Goal: Information Seeking & Learning: Check status

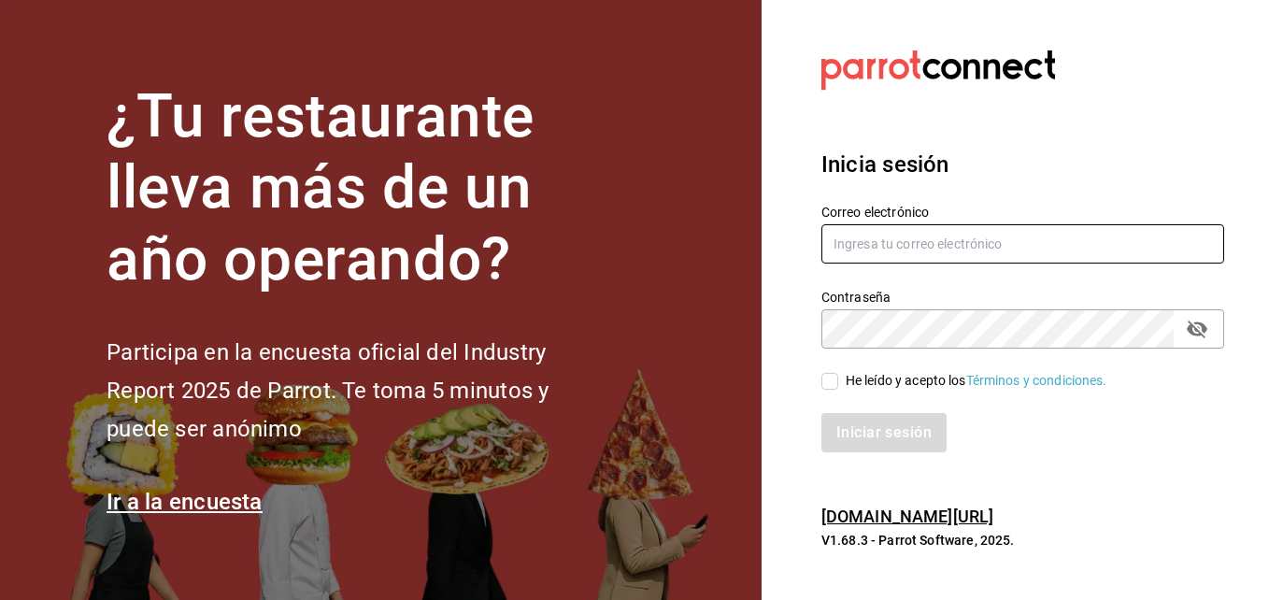
type input "erick.felipe@grupocosteno.com"
click at [836, 376] on input "He leído y acepto los Términos y condiciones." at bounding box center [830, 381] width 17 height 17
checkbox input "true"
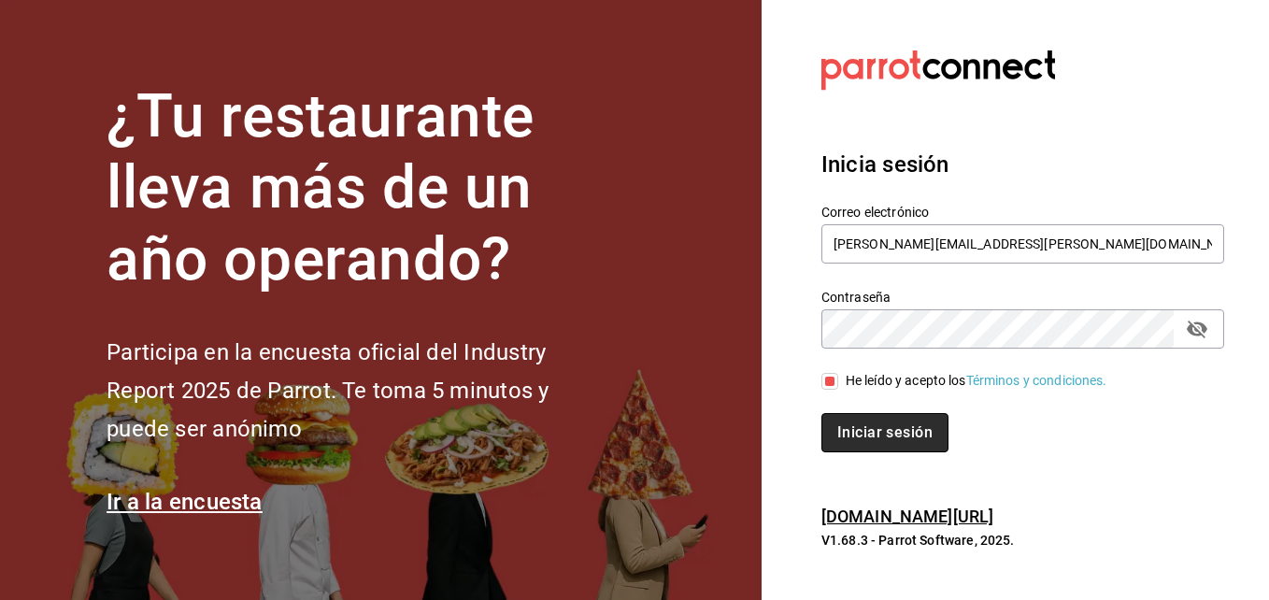
click at [886, 435] on button "Iniciar sesión" at bounding box center [885, 432] width 127 height 39
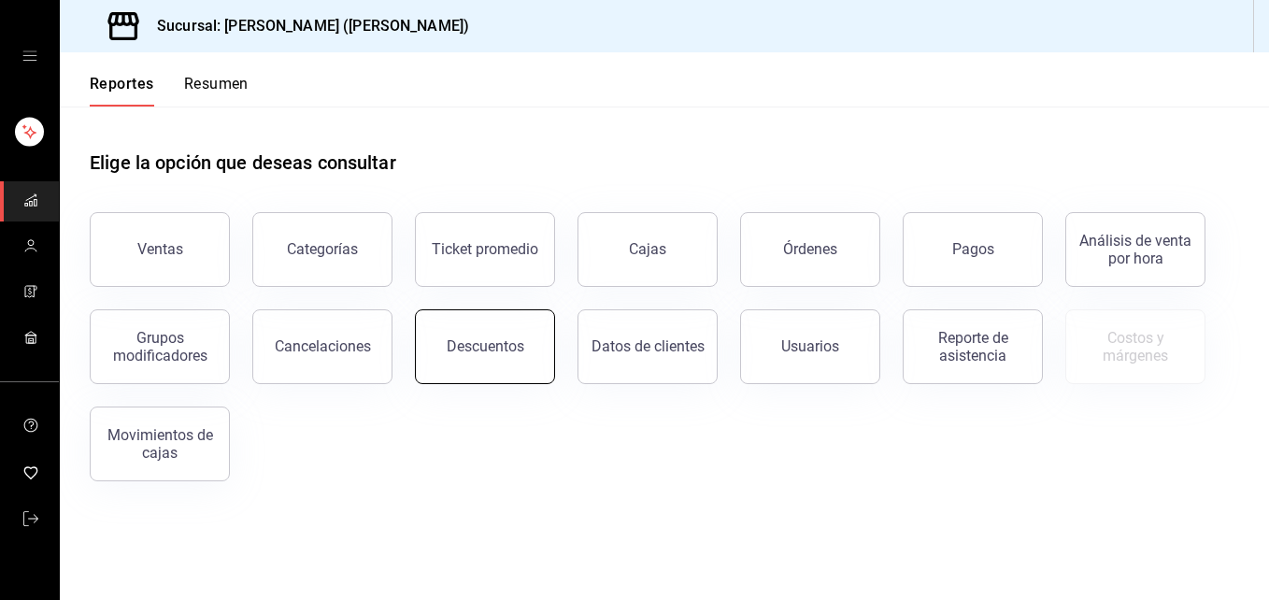
click at [496, 345] on div "Descuentos" at bounding box center [486, 346] width 78 height 18
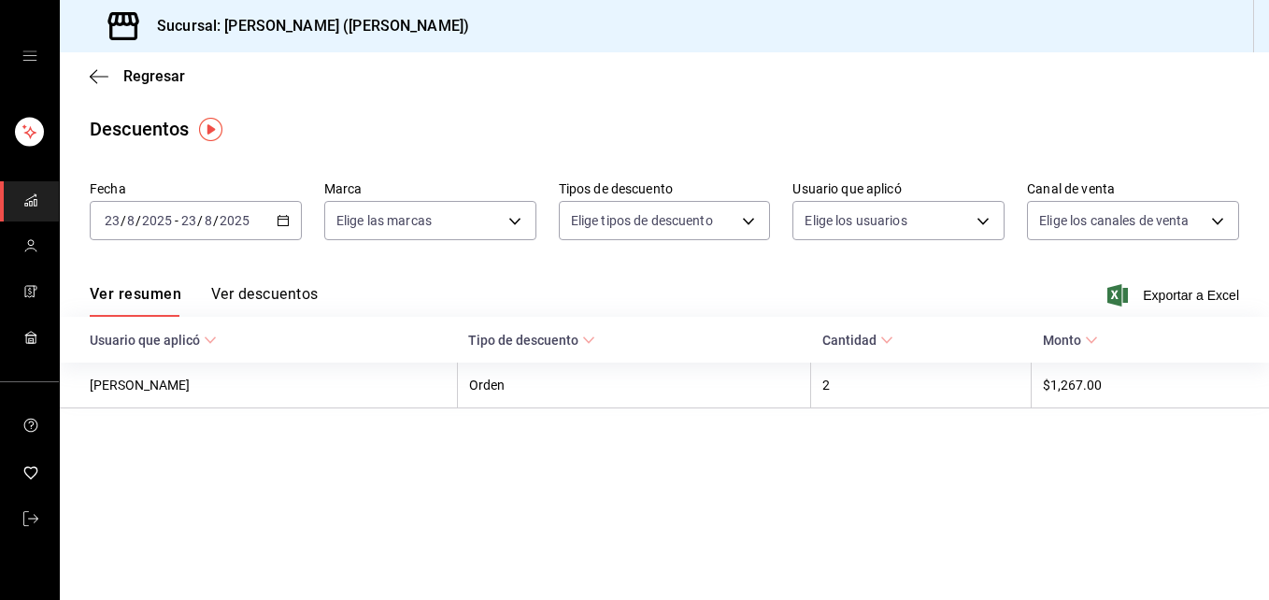
click at [285, 219] on icon "button" at bounding box center [283, 220] width 13 height 13
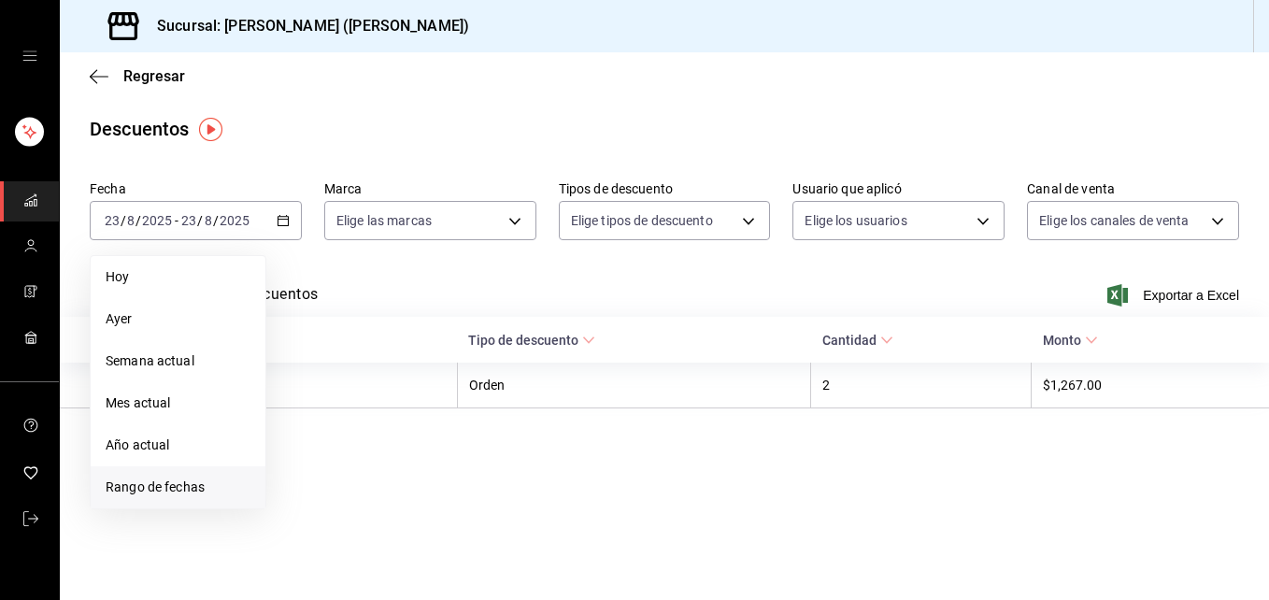
click at [143, 493] on span "Rango de fechas" at bounding box center [178, 488] width 145 height 20
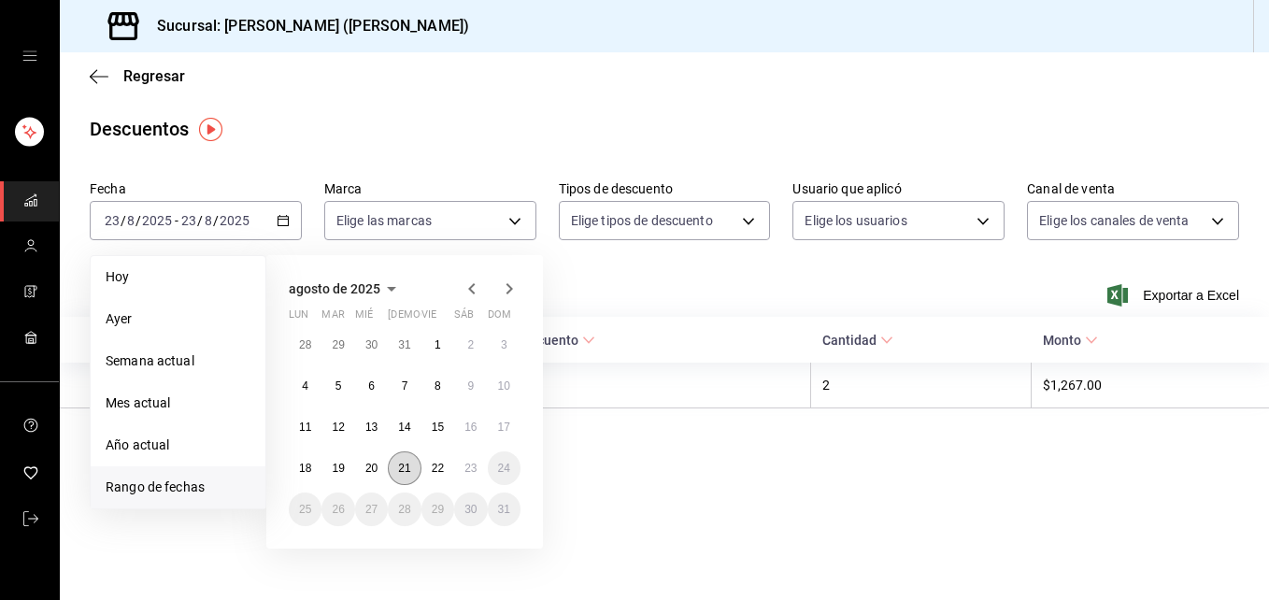
click at [409, 462] on abbr "21" at bounding box center [404, 468] width 12 height 13
click at [583, 507] on div "agosto de 2025 lun mar [PERSON_NAME] vie sáb dom 28 29 30 31 1 2 3 4 5 6 7 8 9 …" at bounding box center [429, 394] width 327 height 308
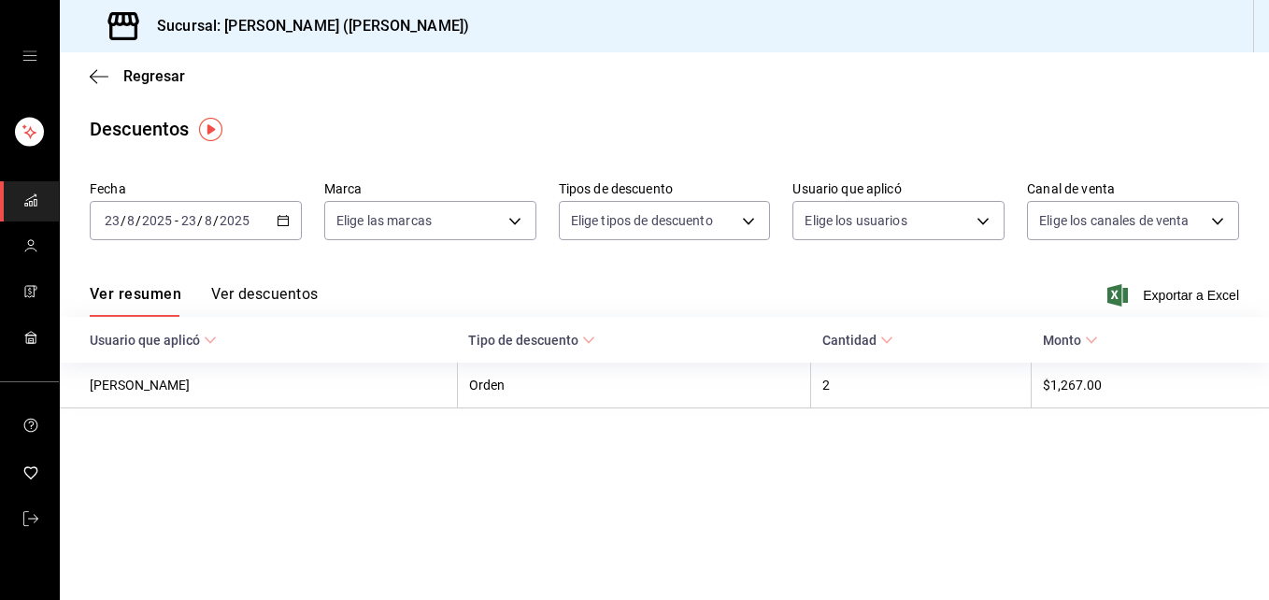
drag, startPoint x: 594, startPoint y: 468, endPoint x: 391, endPoint y: 335, distance: 242.9
click at [391, 335] on main "Regresar Descuentos Fecha [DATE] [DATE] - [DATE] [DATE] Marca Elige las marcas …" at bounding box center [665, 326] width 1210 height 548
drag, startPoint x: 391, startPoint y: 335, endPoint x: 278, endPoint y: 214, distance: 165.3
click at [278, 214] on icon "button" at bounding box center [283, 220] width 13 height 13
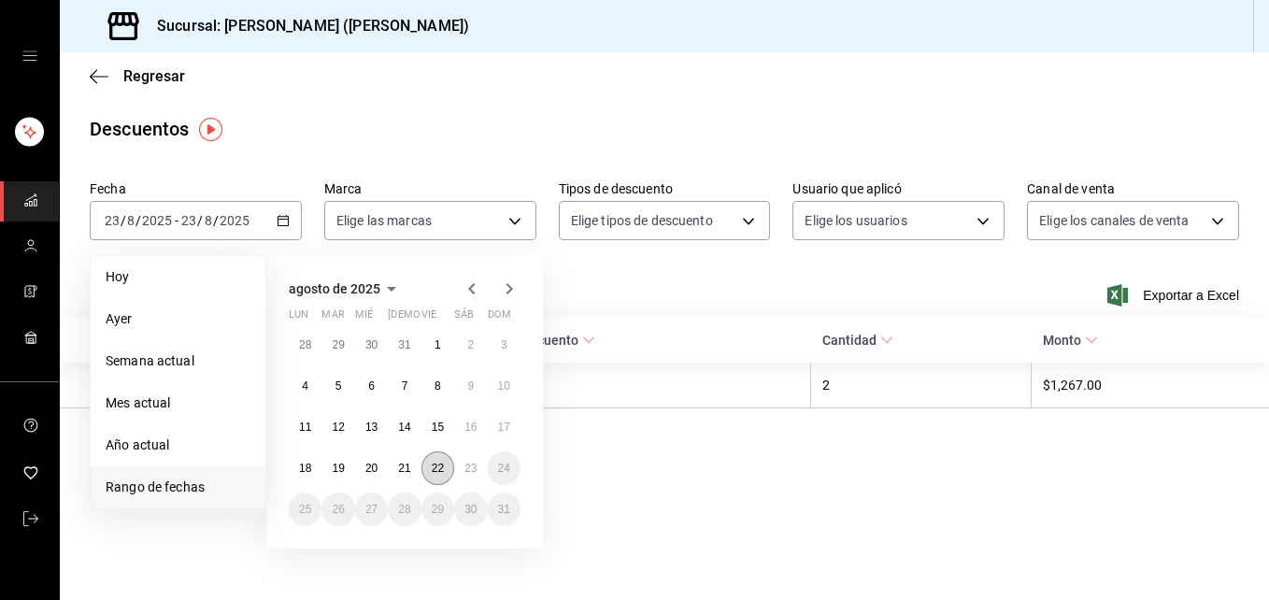
click at [436, 461] on button "22" at bounding box center [438, 468] width 33 height 34
click at [471, 467] on abbr "23" at bounding box center [471, 468] width 12 height 13
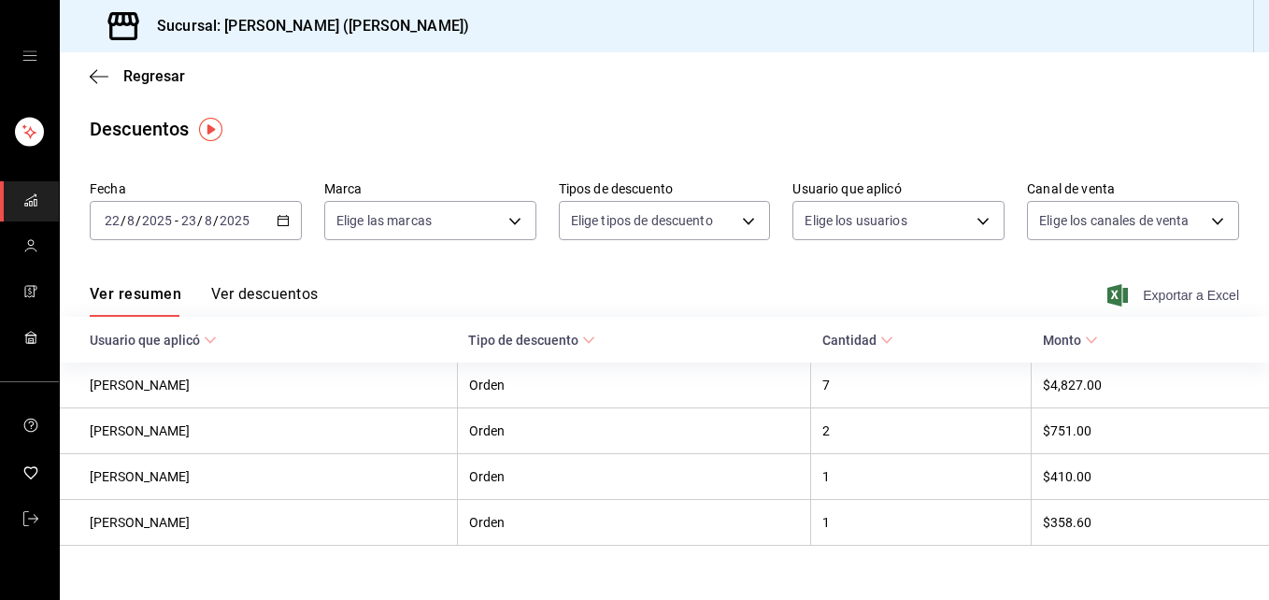
click at [1165, 288] on span "Exportar a Excel" at bounding box center [1175, 295] width 128 height 22
click at [101, 73] on icon "button" at bounding box center [99, 76] width 19 height 17
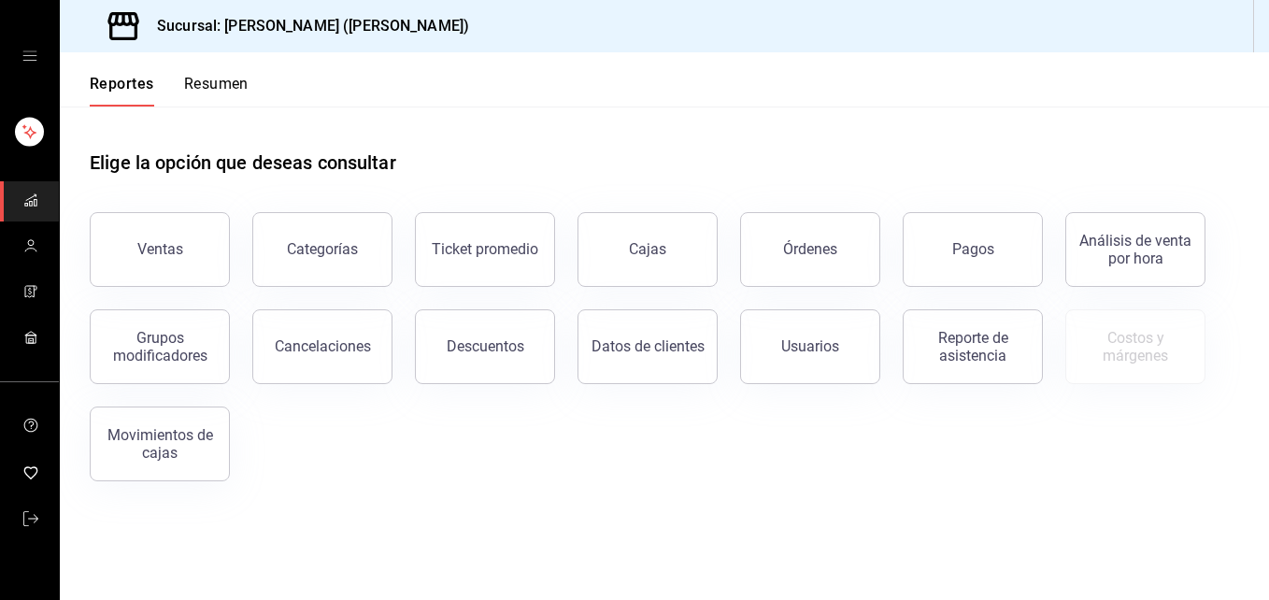
click at [462, 139] on div "Elige la opción que deseas consultar" at bounding box center [665, 148] width 1150 height 83
click at [205, 257] on button "Ventas" at bounding box center [160, 249] width 140 height 75
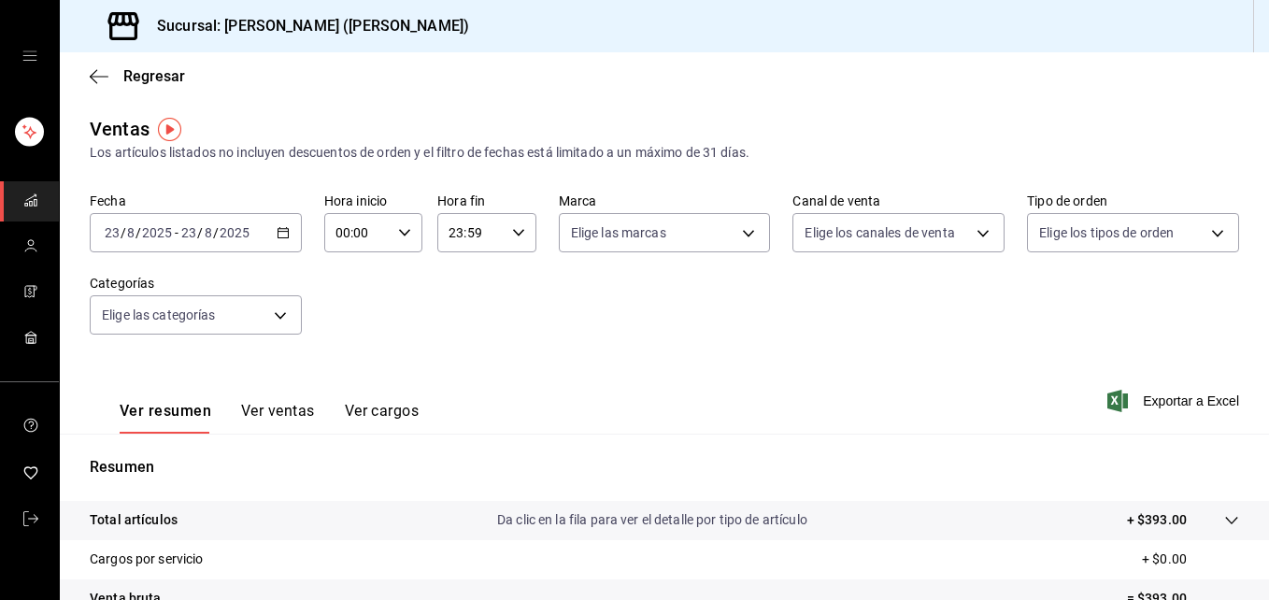
click at [279, 231] on icon "button" at bounding box center [283, 232] width 13 height 13
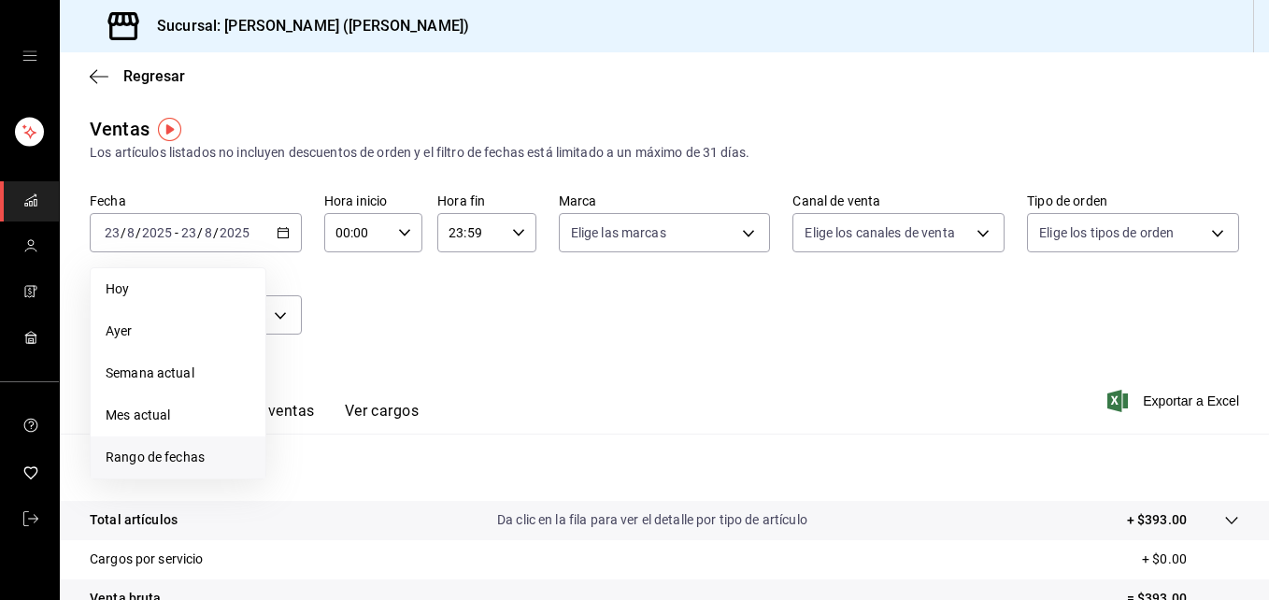
click at [190, 446] on li "Rango de fechas" at bounding box center [178, 458] width 175 height 42
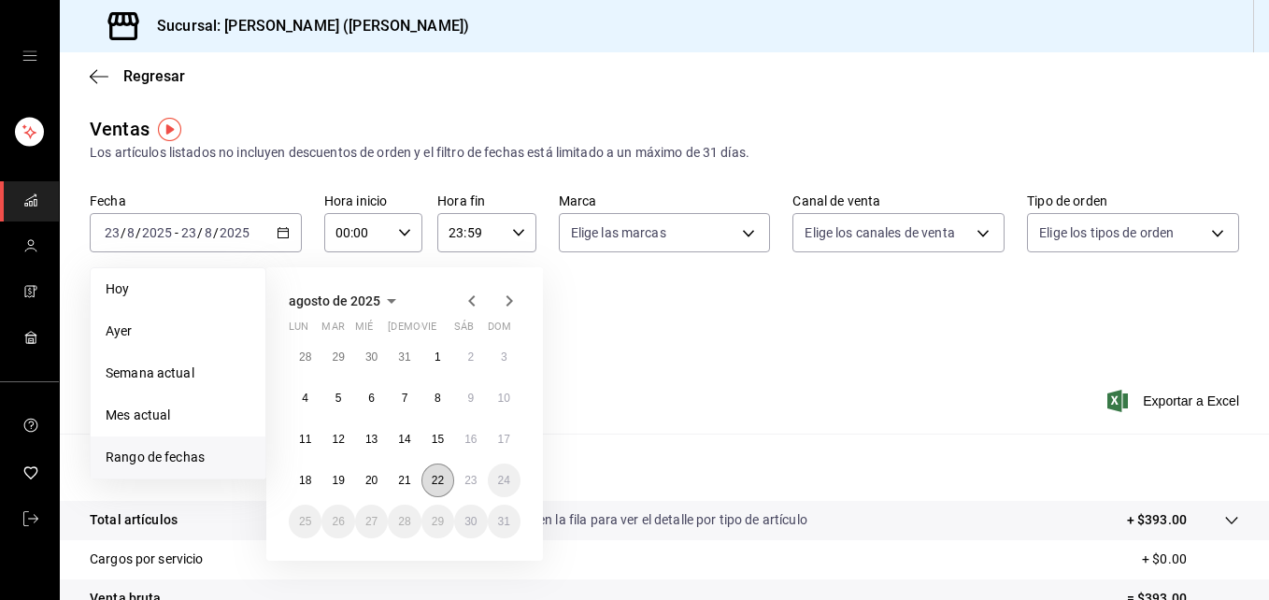
click at [433, 480] on abbr "22" at bounding box center [438, 480] width 12 height 13
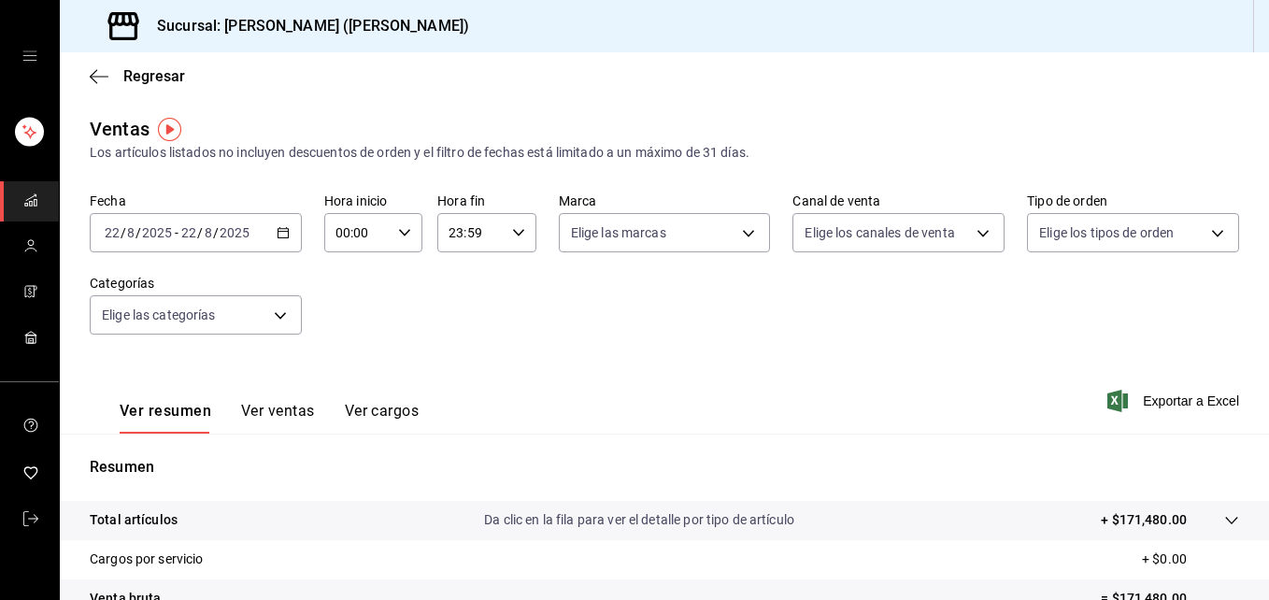
click at [282, 231] on icon "button" at bounding box center [283, 232] width 13 height 13
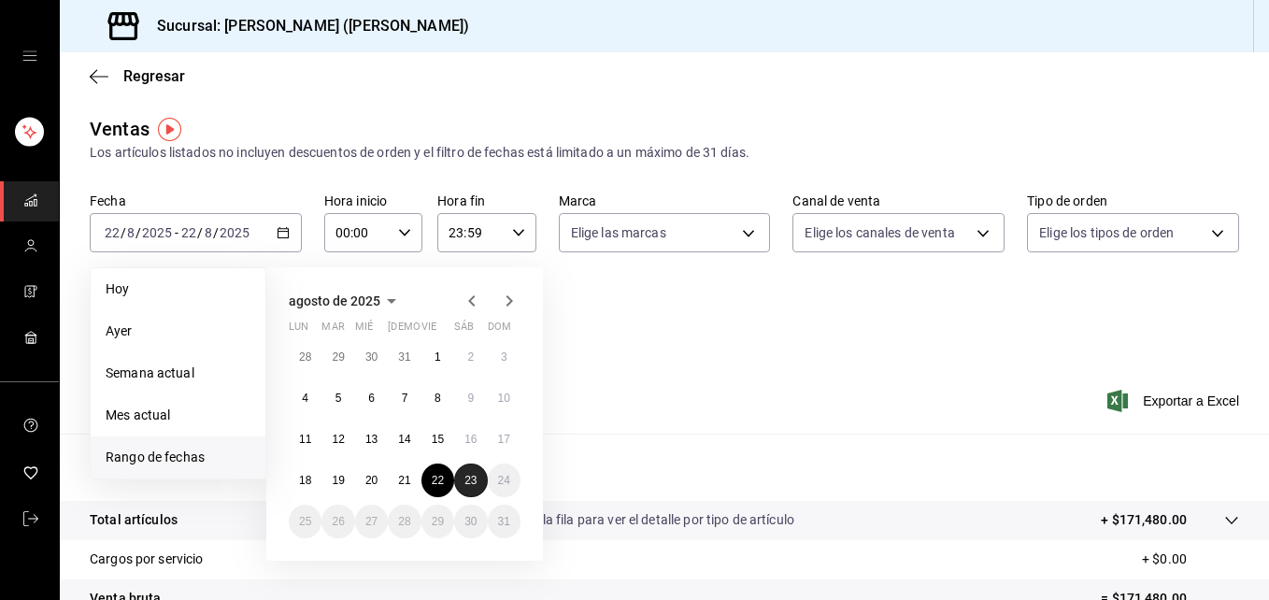
click at [474, 477] on abbr "23" at bounding box center [471, 480] width 12 height 13
click at [188, 454] on span "Rango de fechas" at bounding box center [178, 458] width 145 height 20
click at [424, 483] on button "22" at bounding box center [438, 481] width 33 height 34
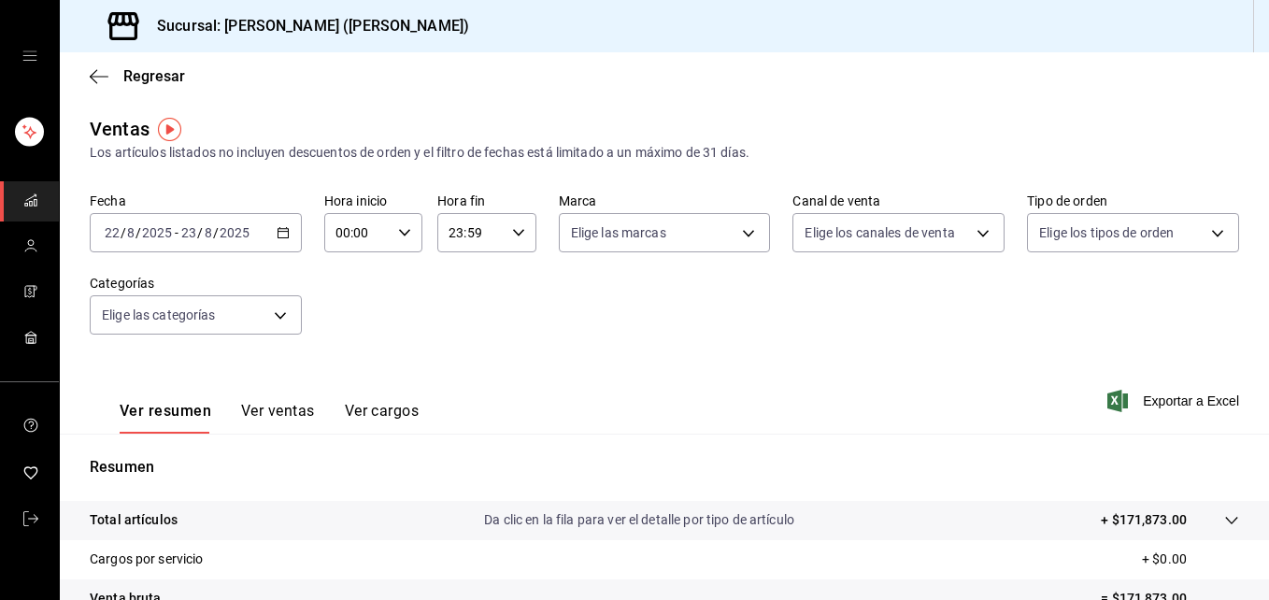
click at [399, 232] on \(Stroke\) "button" at bounding box center [404, 232] width 11 height 7
click at [338, 370] on span "02" at bounding box center [346, 370] width 19 height 15
type input "02:00"
click at [345, 364] on button "05" at bounding box center [345, 355] width 41 height 37
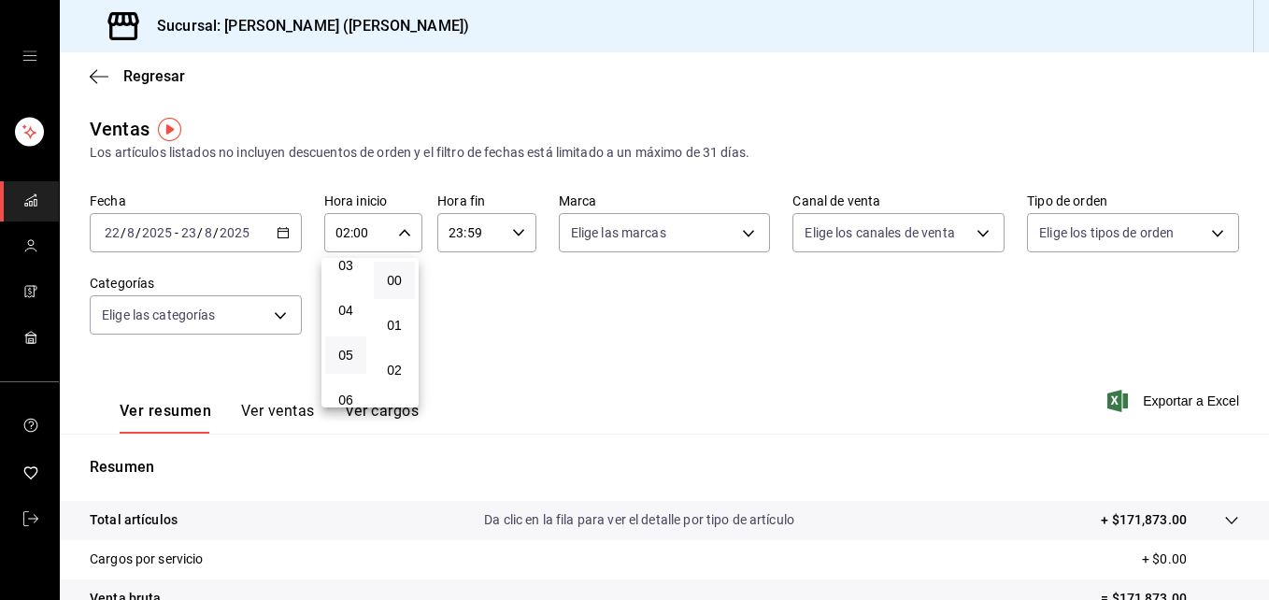
type input "05:00"
click at [509, 231] on div at bounding box center [634, 300] width 1269 height 600
click at [510, 239] on div "23:59 Hora fin" at bounding box center [486, 232] width 98 height 39
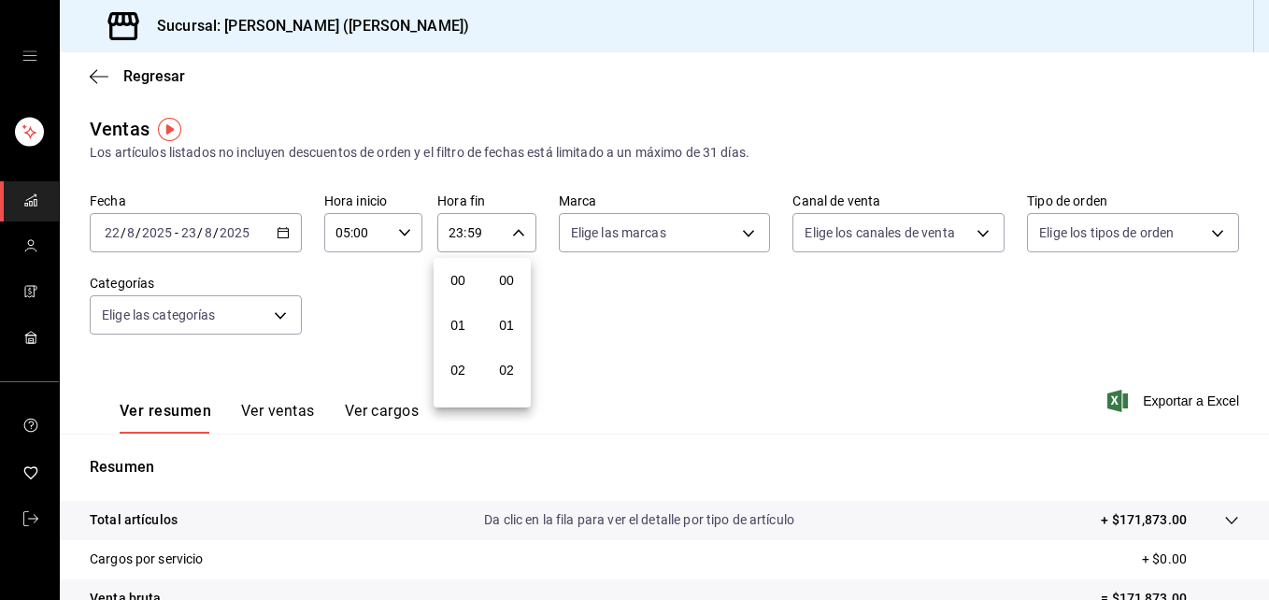
scroll to position [2543, 0]
click at [457, 323] on button "22" at bounding box center [457, 340] width 41 height 37
type input "22:59"
click at [462, 389] on span "23" at bounding box center [458, 385] width 19 height 15
type input "23:59"
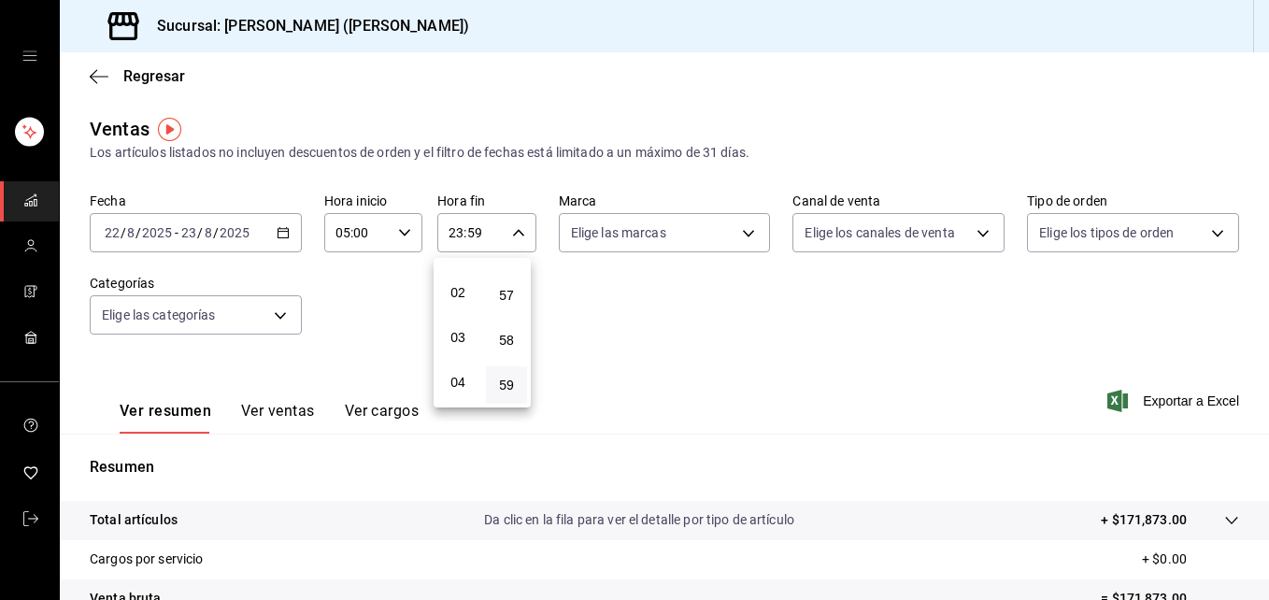
scroll to position [112, 0]
click at [452, 353] on span "04" at bounding box center [458, 347] width 19 height 15
type input "04:59"
click at [764, 311] on div at bounding box center [634, 300] width 1269 height 600
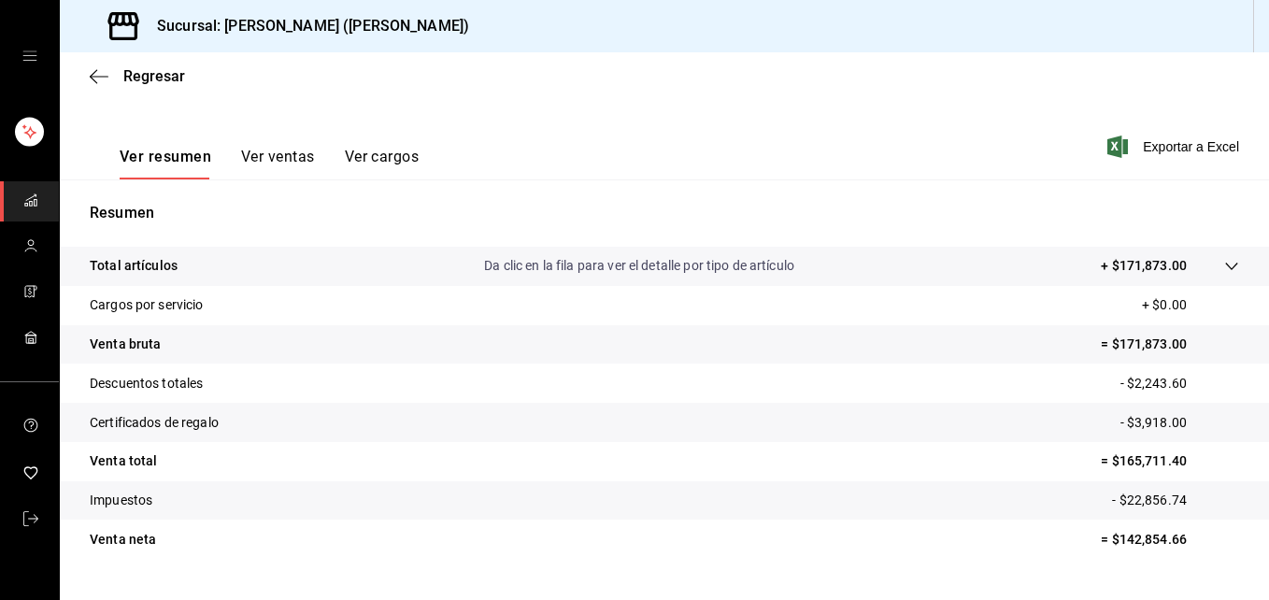
scroll to position [268, 0]
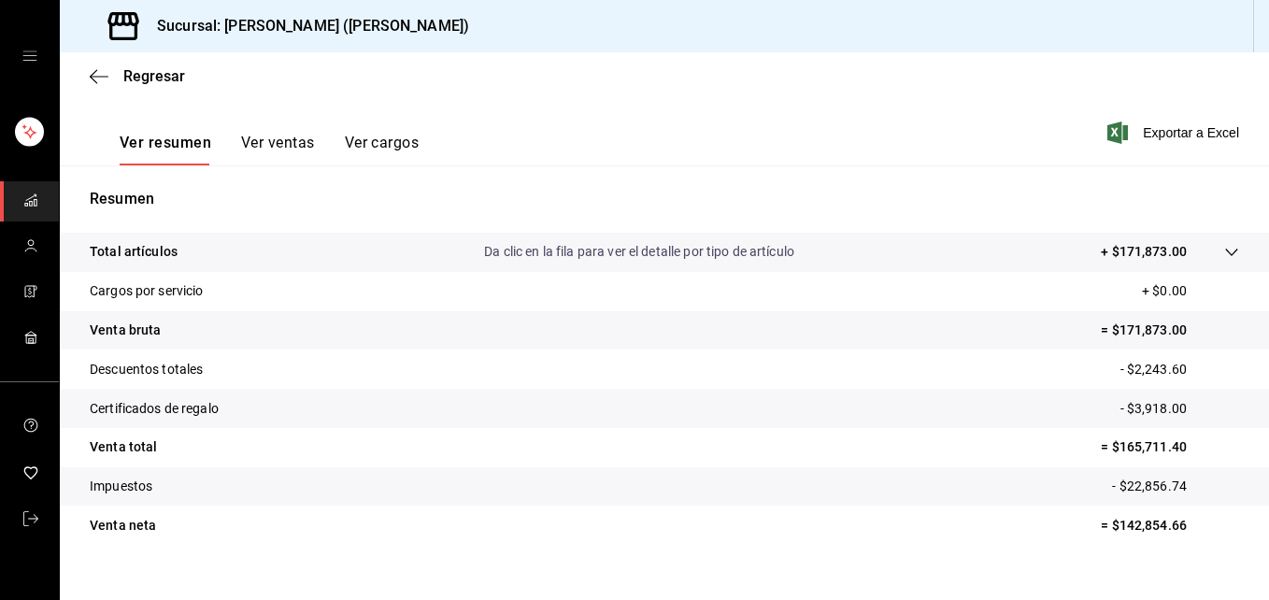
click at [262, 149] on button "Ver ventas" at bounding box center [278, 150] width 74 height 32
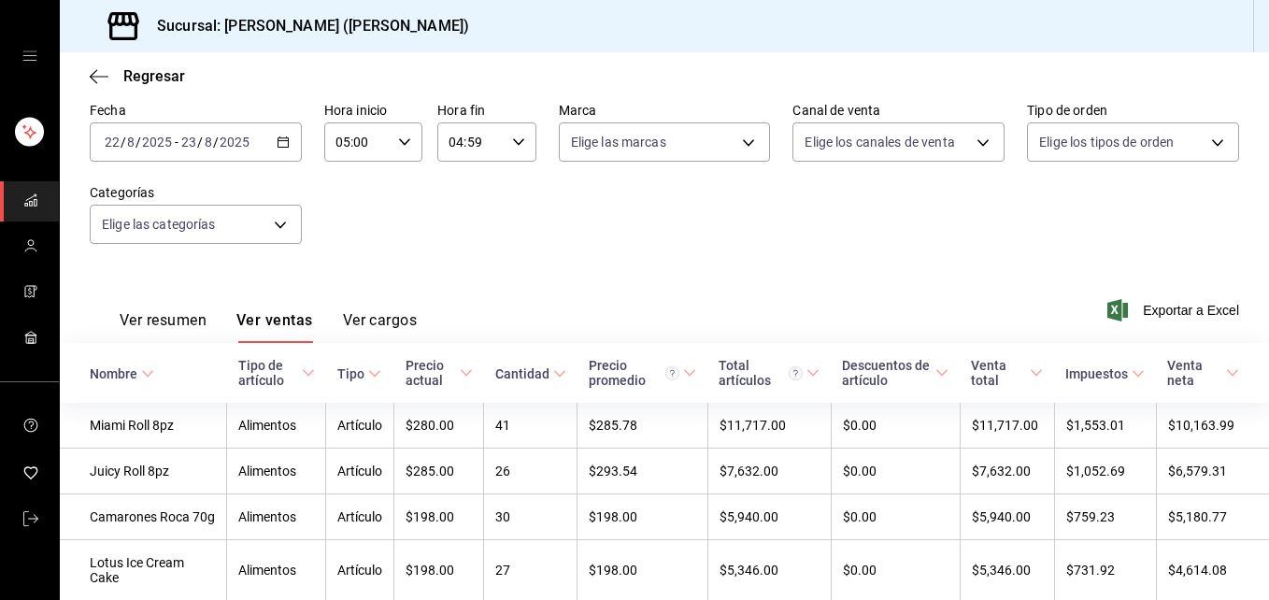
scroll to position [268, 0]
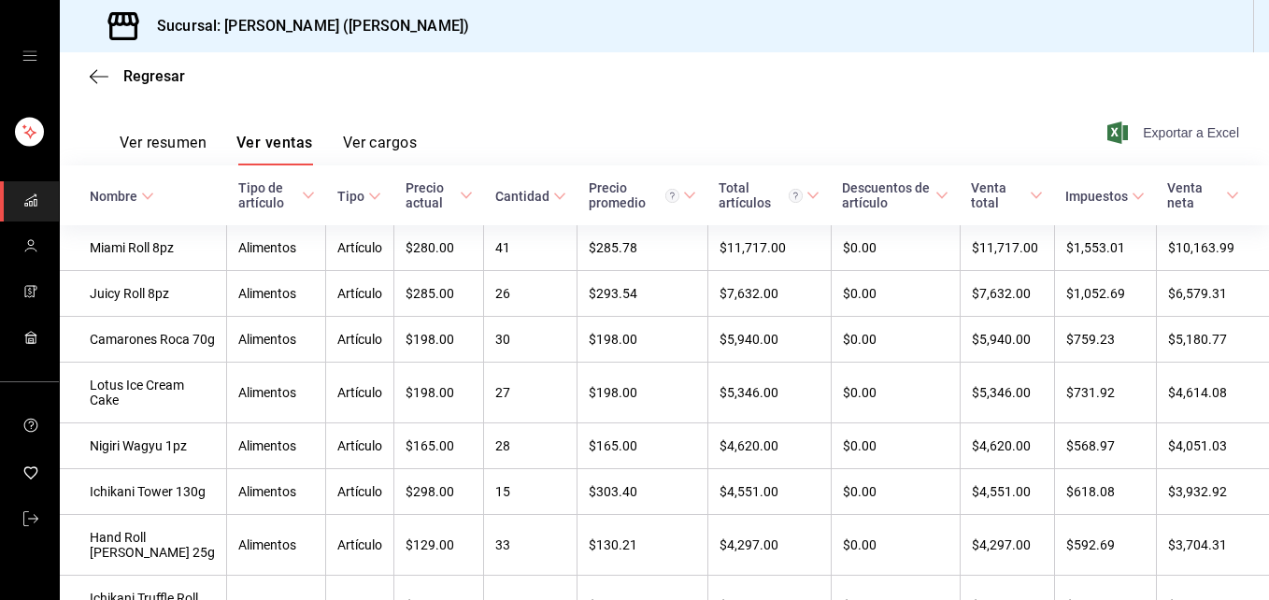
click at [1163, 131] on span "Exportar a Excel" at bounding box center [1175, 133] width 128 height 22
click at [614, 109] on div "Ver resumen Ver ventas Ver cargos Exportar a Excel" at bounding box center [665, 127] width 1210 height 77
click at [105, 81] on icon "button" at bounding box center [99, 76] width 19 height 17
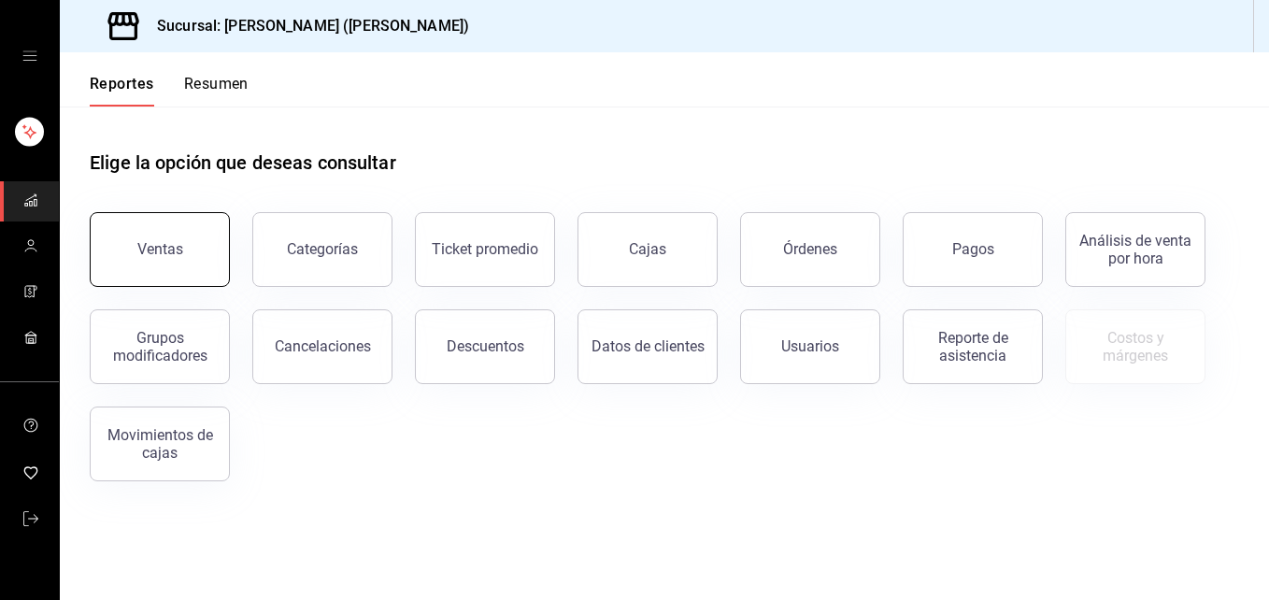
click at [134, 246] on button "Ventas" at bounding box center [160, 249] width 140 height 75
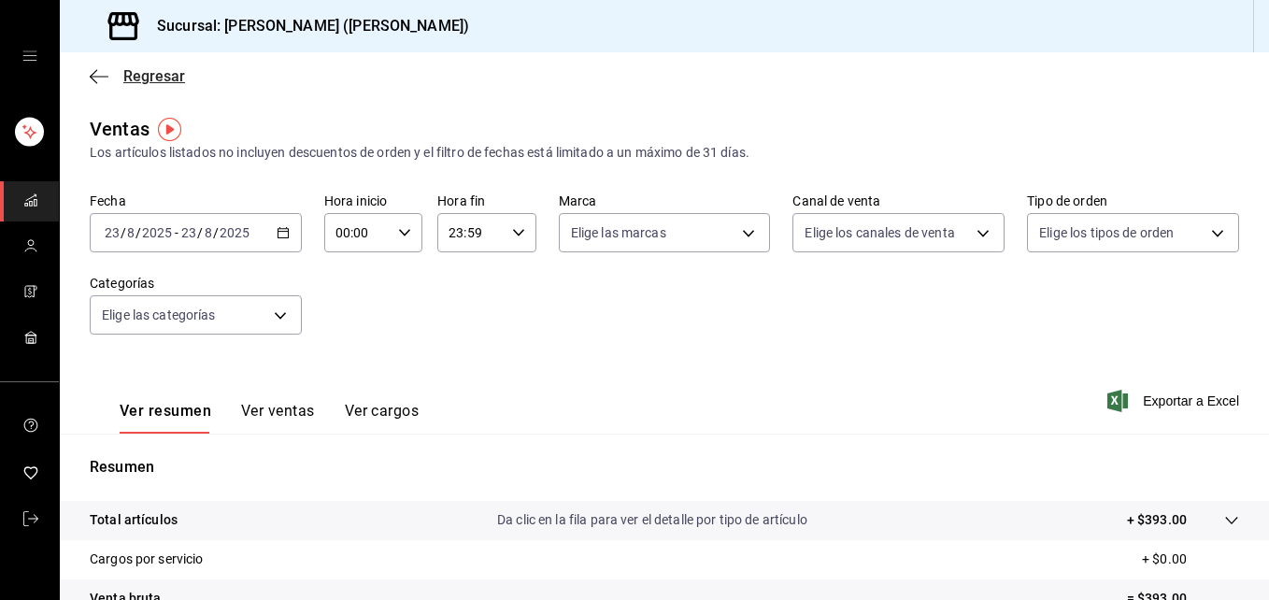
click at [93, 74] on icon "button" at bounding box center [99, 76] width 19 height 17
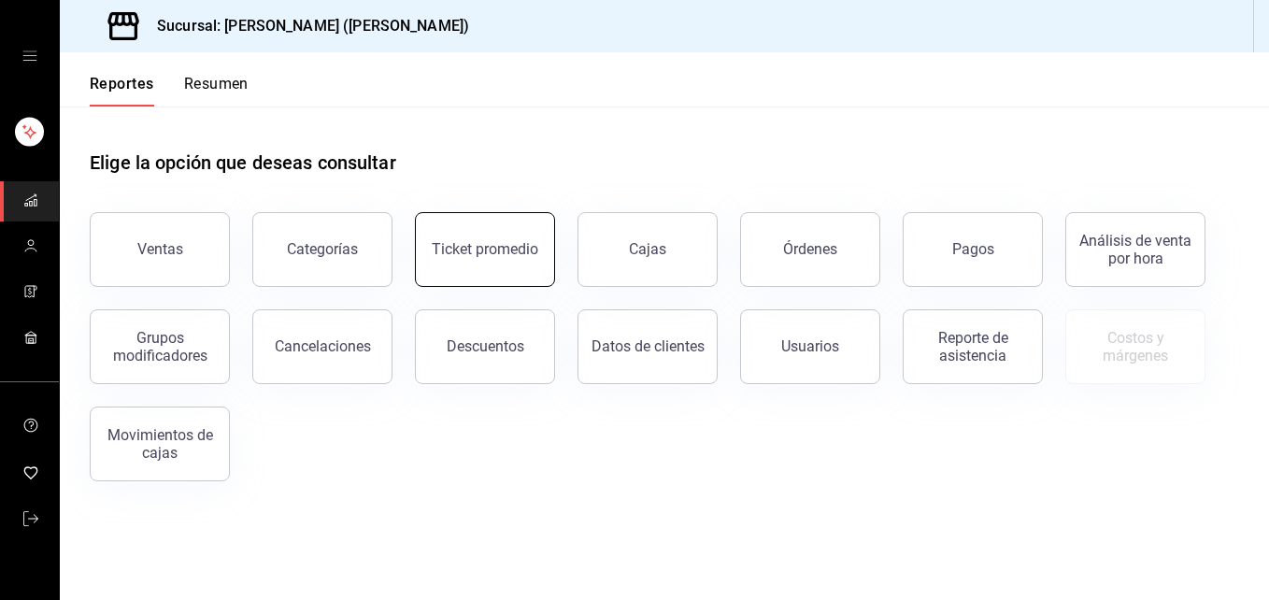
click at [506, 222] on button "Ticket promedio" at bounding box center [485, 249] width 140 height 75
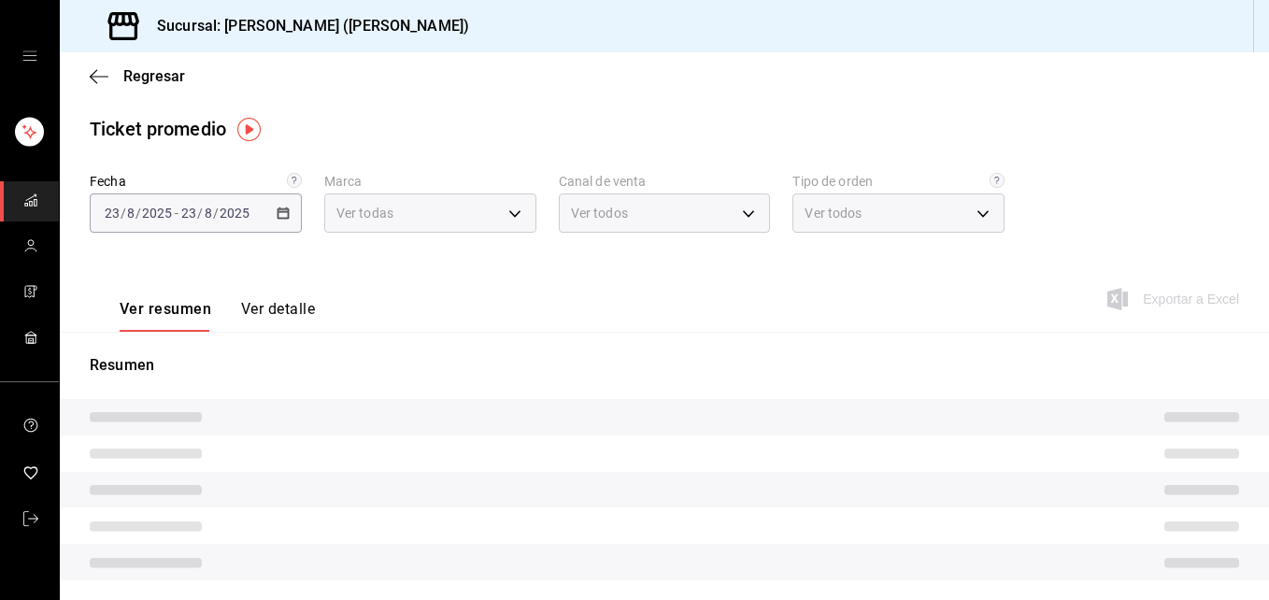
type input "3e284276-a834-4a39-bc59-2edda2d06158"
type input "PARROT,UBER_EATS,RAPPI,DIDI_FOOD,ONLINE"
type input "e22fa5c9-a89e-41b0-8860-3ae797de52dc,d5ed7011-f835-4d0c-a8fc-5f0f01446209,0cbc4…"
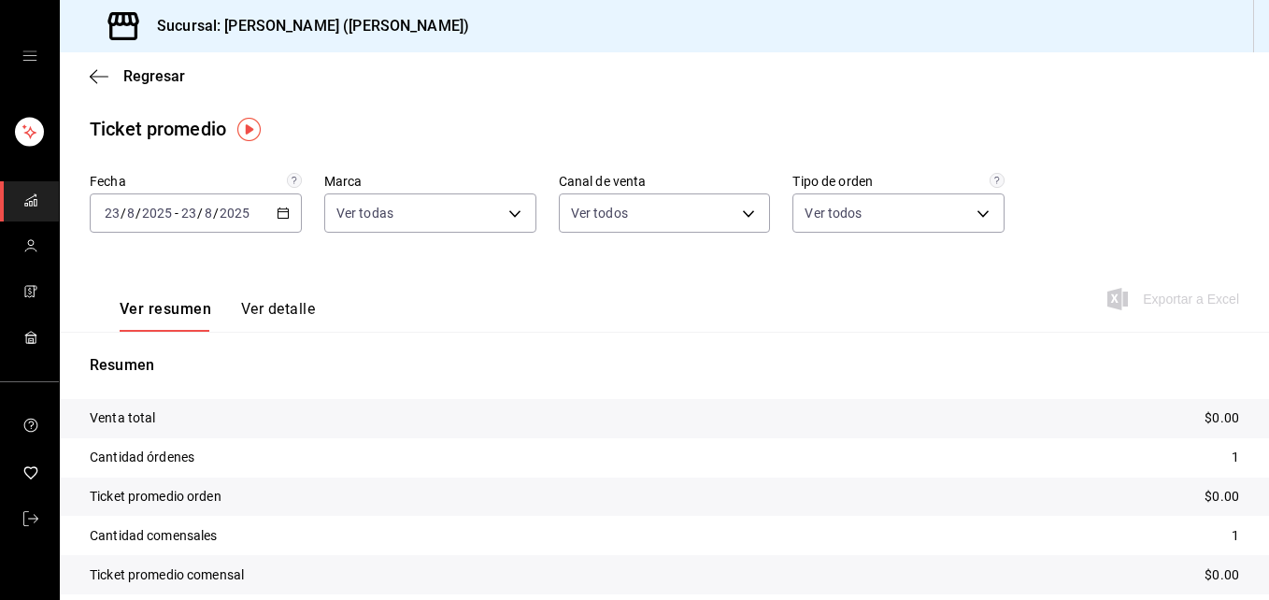
click at [286, 208] on \(Stroke\) "button" at bounding box center [286, 208] width 1 height 1
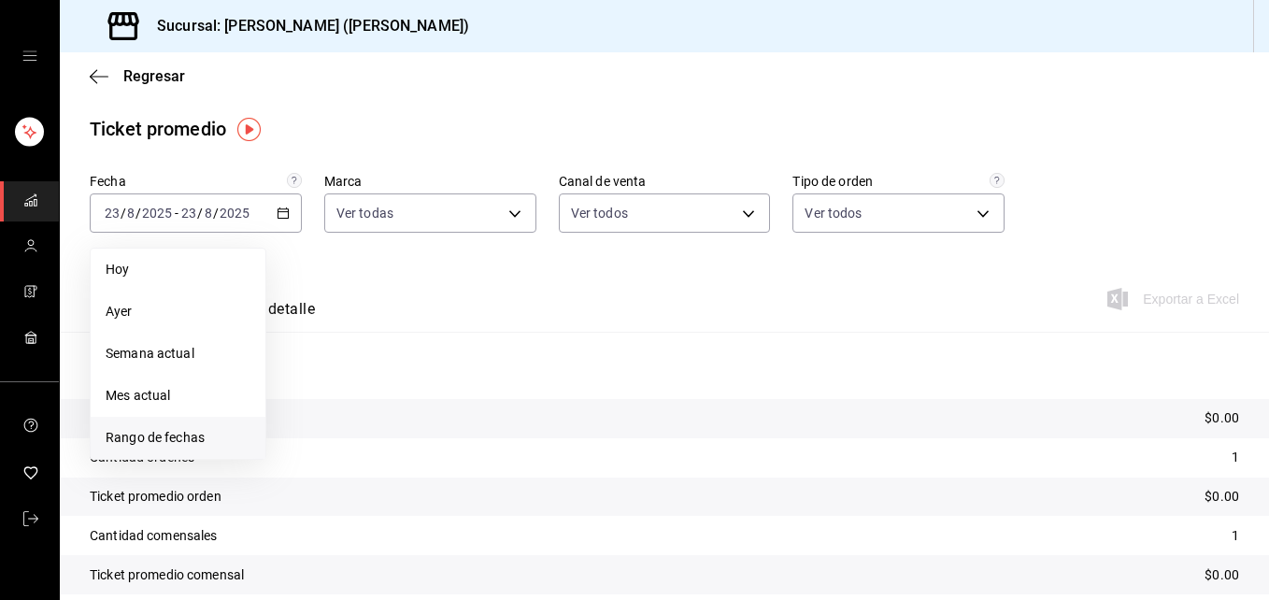
click at [163, 439] on span "Rango de fechas" at bounding box center [178, 438] width 145 height 20
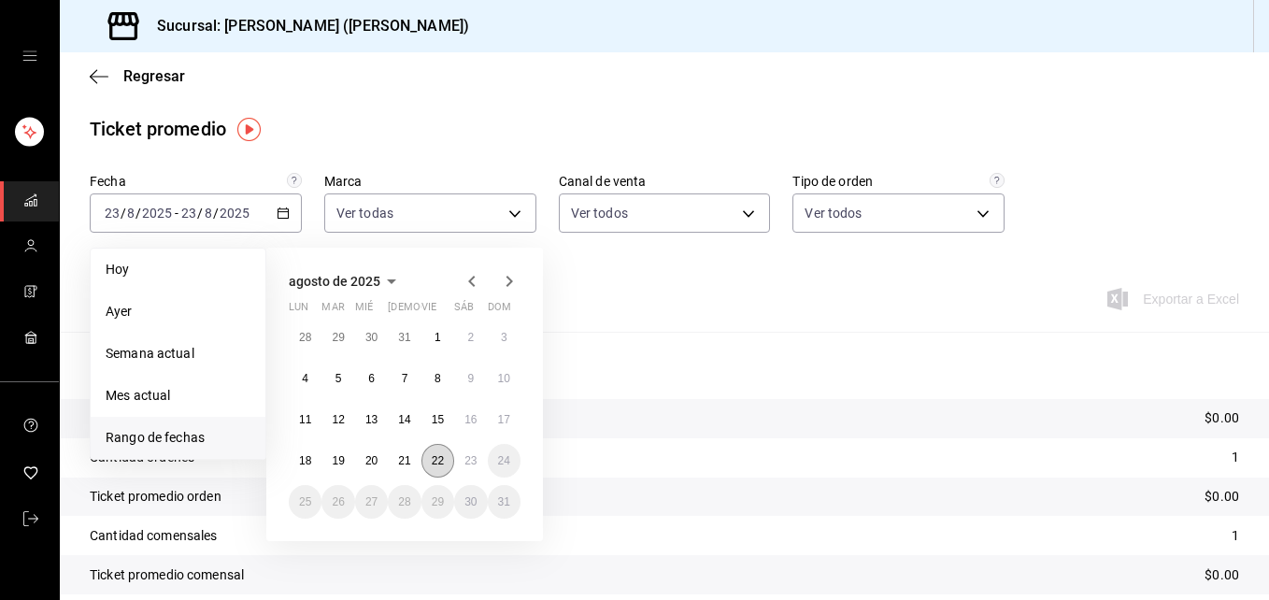
click at [444, 453] on button "22" at bounding box center [438, 461] width 33 height 34
click at [472, 459] on abbr "23" at bounding box center [471, 460] width 12 height 13
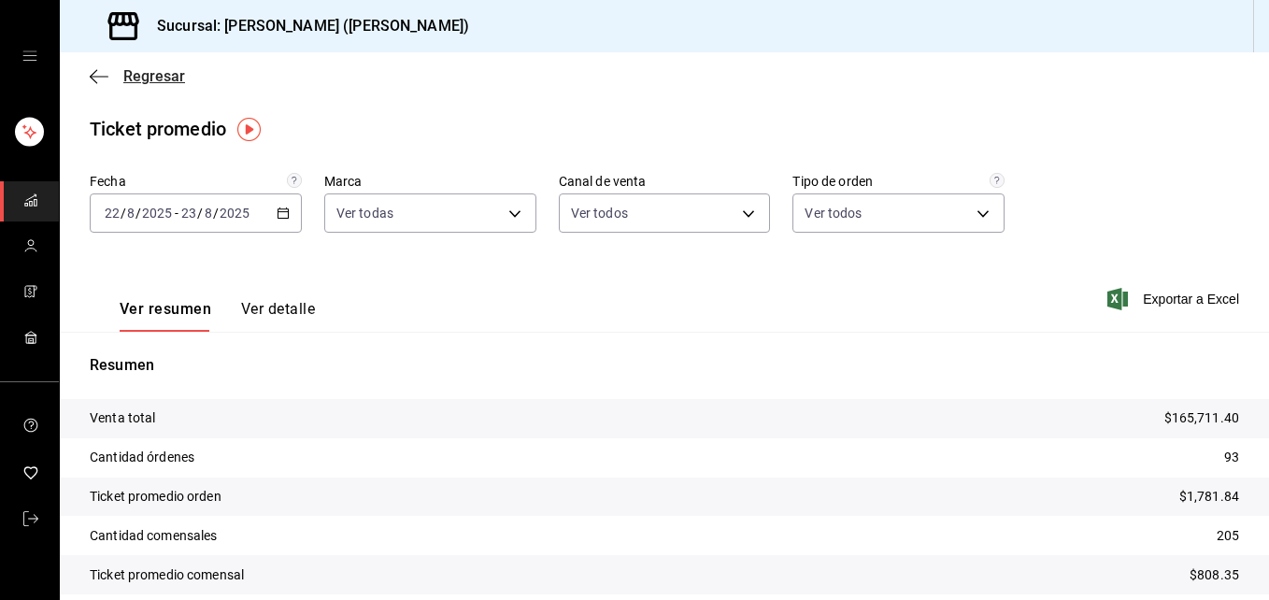
click at [96, 76] on icon "button" at bounding box center [99, 76] width 19 height 1
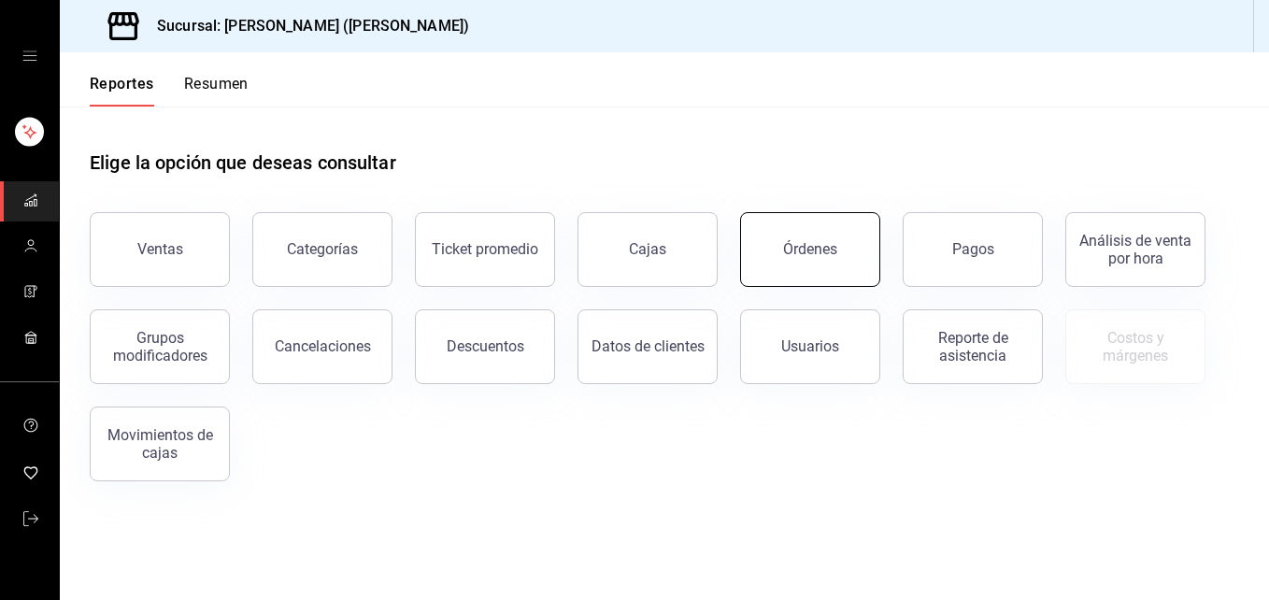
click at [773, 247] on button "Órdenes" at bounding box center [810, 249] width 140 height 75
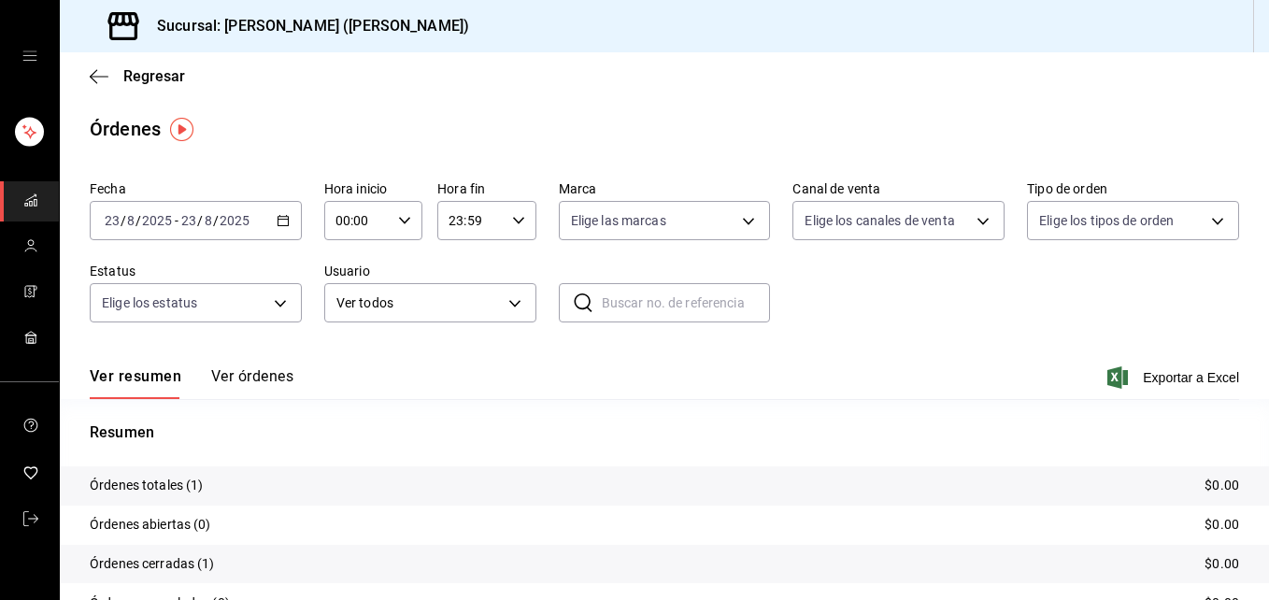
click at [281, 219] on icon "button" at bounding box center [283, 220] width 13 height 13
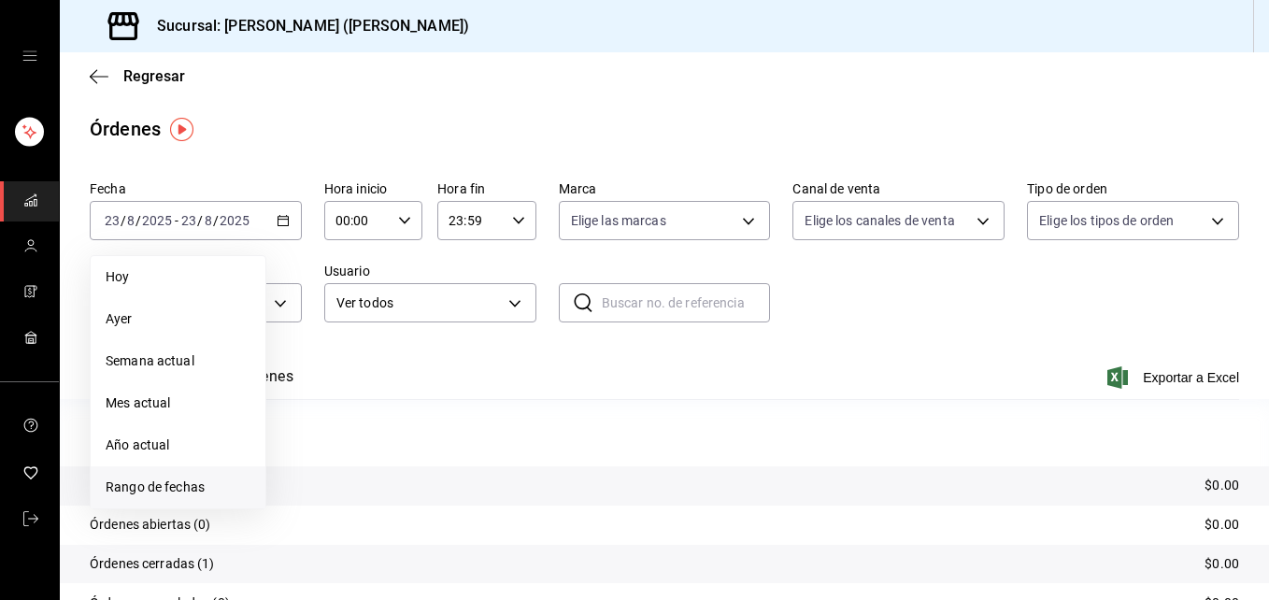
click at [169, 485] on span "Rango de fechas" at bounding box center [178, 488] width 145 height 20
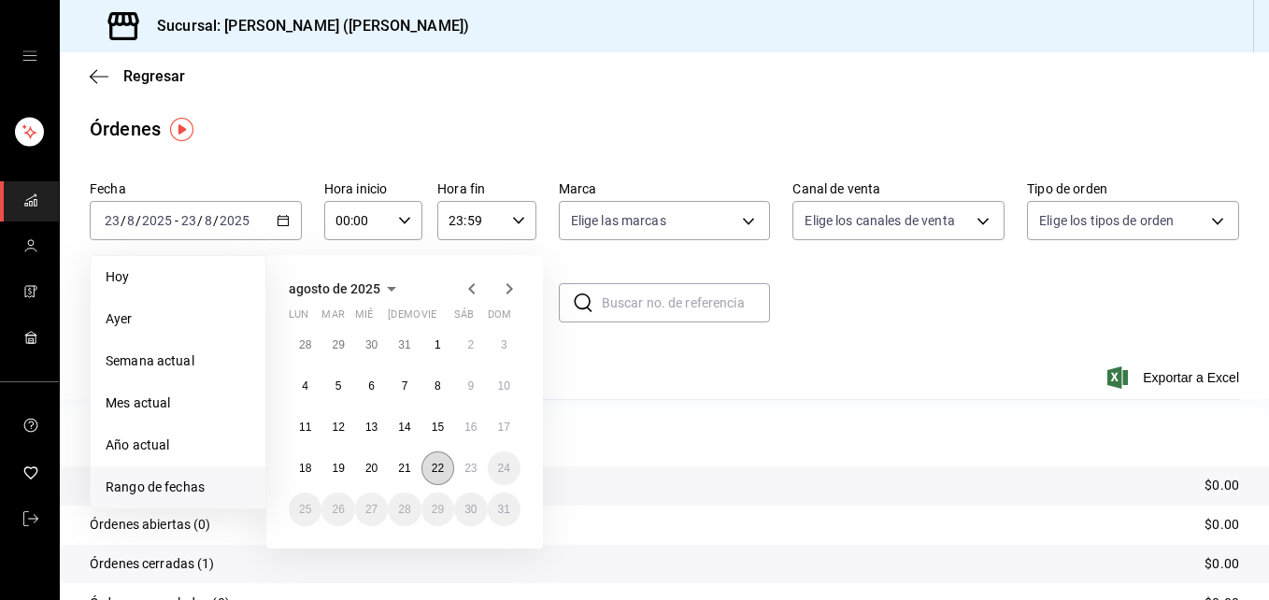
click at [445, 473] on button "22" at bounding box center [438, 468] width 33 height 34
click at [465, 473] on abbr "23" at bounding box center [471, 468] width 12 height 13
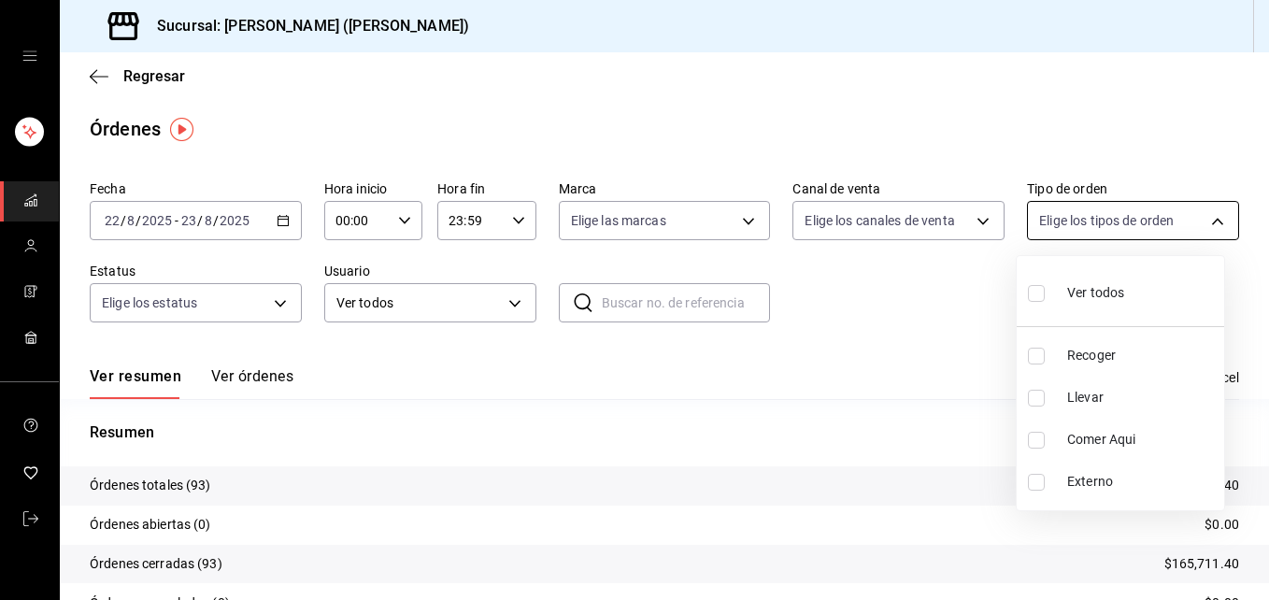
click at [1202, 219] on body "Sucursal: [PERSON_NAME] (Vasconcelos) Regresar Órdenes Fecha [DATE] [DATE] - [D…" at bounding box center [634, 300] width 1269 height 600
click at [1030, 403] on input "checkbox" at bounding box center [1036, 398] width 17 height 17
checkbox input "true"
type input "d5ed7011-f835-4d0c-a8fc-5f0f01446209"
click at [399, 216] on div at bounding box center [634, 300] width 1269 height 600
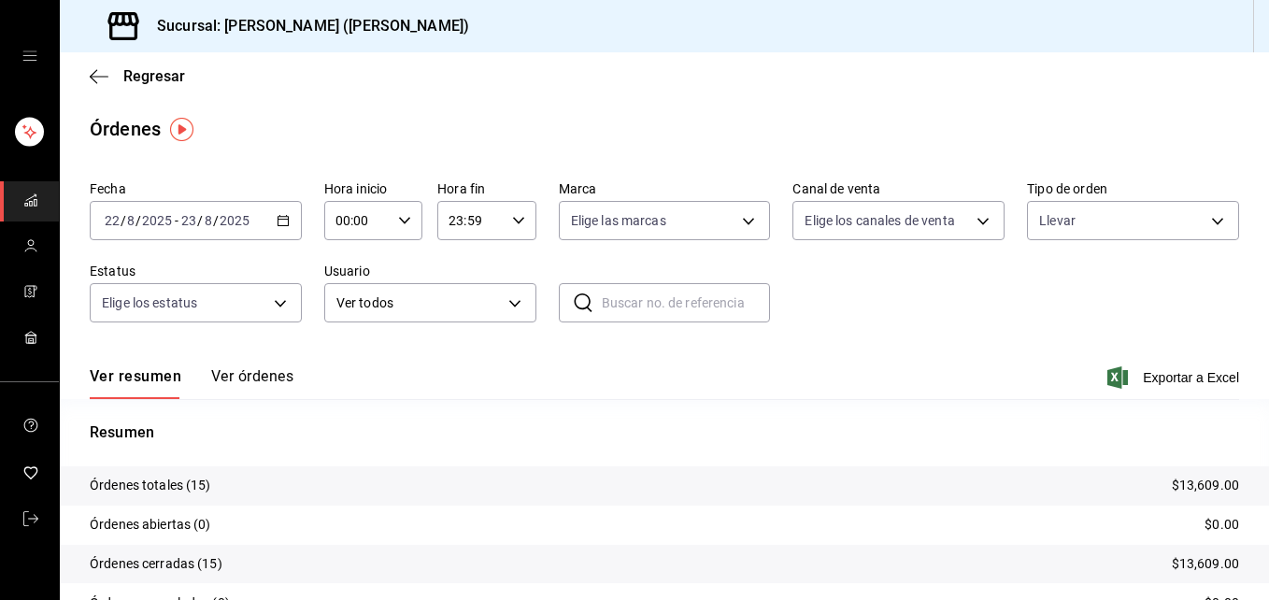
click at [400, 218] on icon "button" at bounding box center [404, 220] width 13 height 13
click at [347, 364] on span "02" at bounding box center [346, 358] width 19 height 15
type input "02:00"
click at [337, 267] on span "05" at bounding box center [346, 268] width 19 height 15
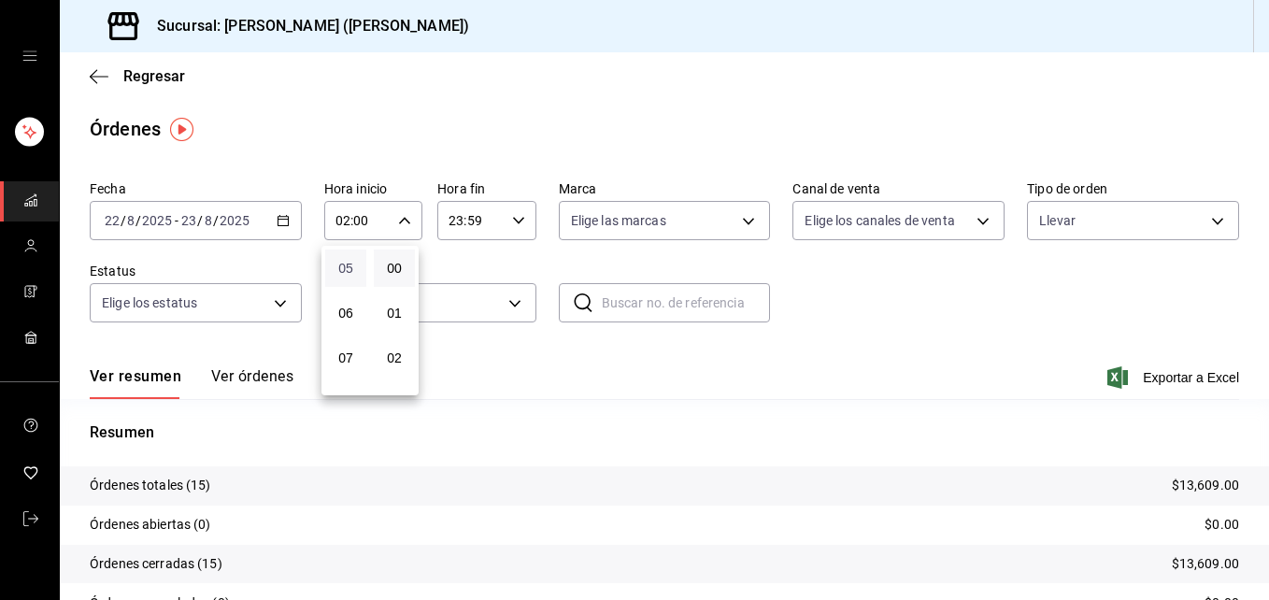
type input "05:00"
click at [520, 217] on div at bounding box center [634, 300] width 1269 height 600
click at [520, 217] on div "23:59 Hora fin" at bounding box center [486, 220] width 98 height 39
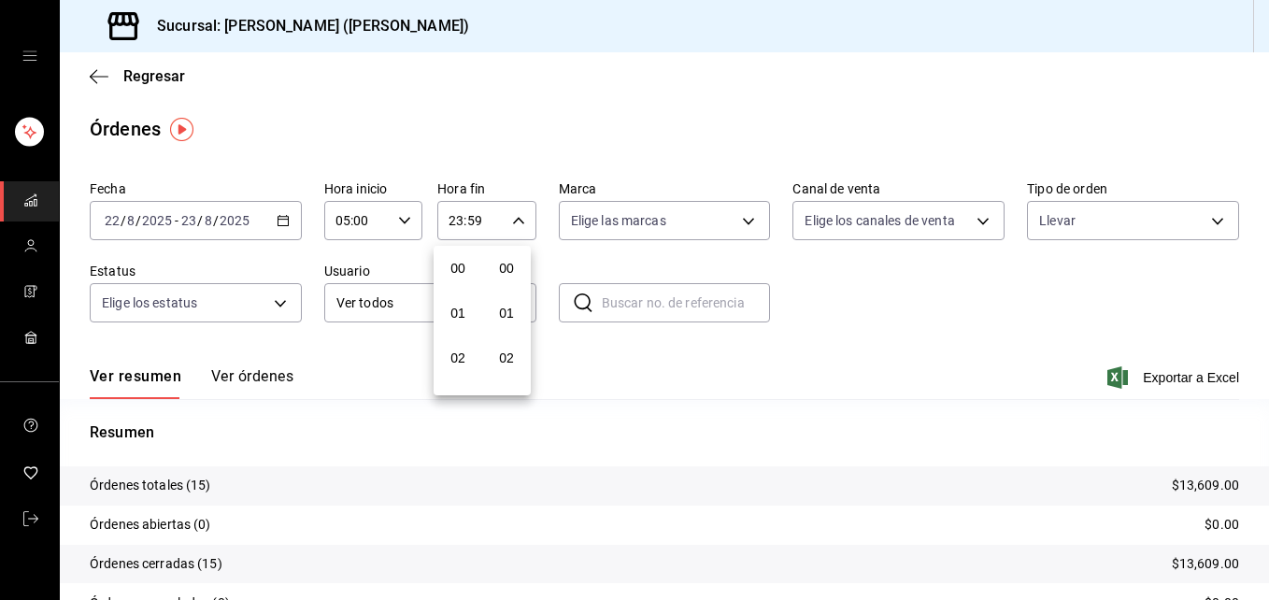
scroll to position [2543, 0]
click at [463, 337] on button "22" at bounding box center [457, 327] width 41 height 37
type input "22:59"
click at [462, 300] on span "04" at bounding box center [458, 305] width 19 height 15
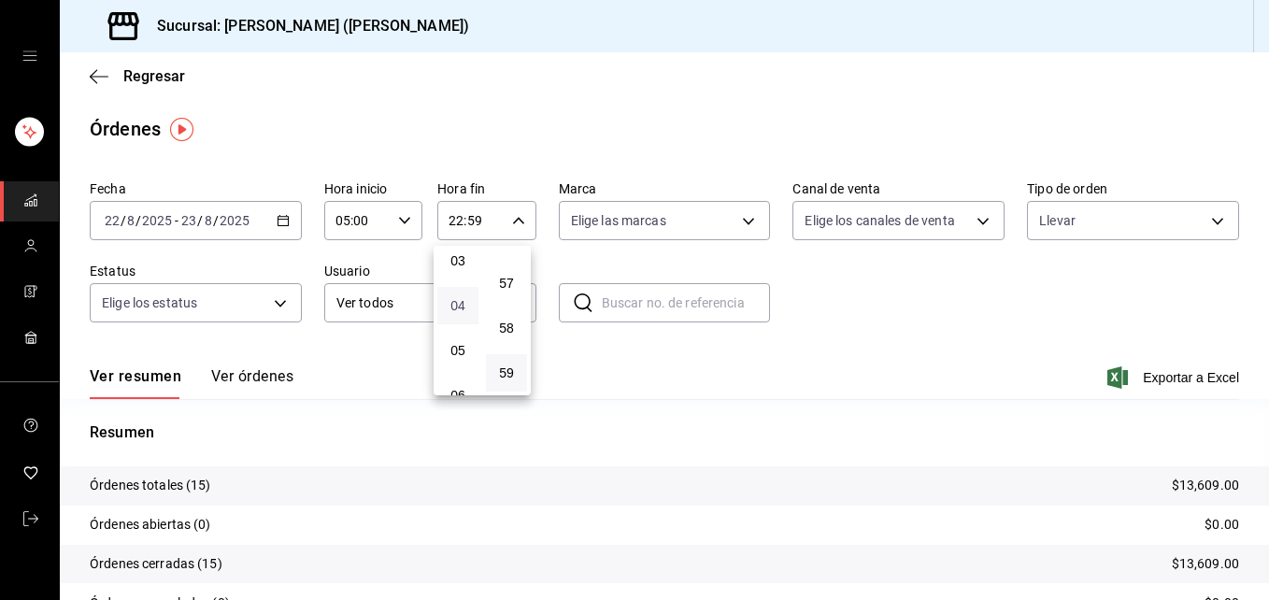
type input "04:59"
click at [858, 279] on div at bounding box center [634, 300] width 1269 height 600
click at [858, 279] on div "Fecha [DATE] [DATE] - [DATE] [DATE] Hora inicio 05:00 Hora inicio Hora fin 04:5…" at bounding box center [665, 259] width 1150 height 172
